Goal: Transaction & Acquisition: Purchase product/service

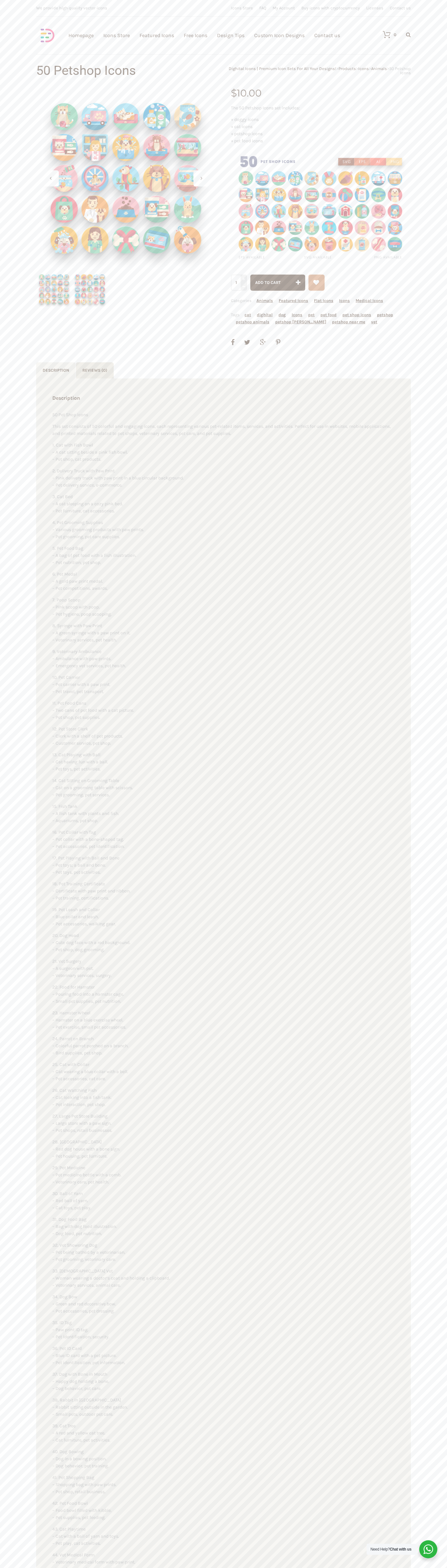
click at [277, 282] on span "Add to cart" at bounding box center [267, 282] width 25 height 5
click at [84, 22] on div "Download full vector icon packs Customisable vector illustrations We provide hi…" at bounding box center [223, 32] width 374 height 64
